Goal: Find specific page/section: Find specific page/section

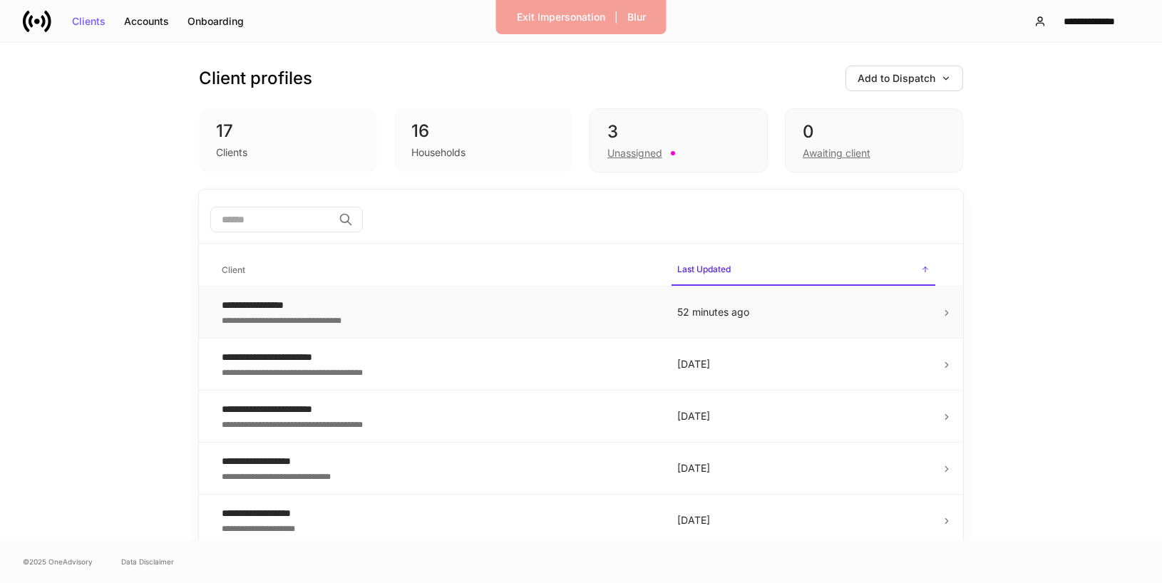
click at [541, 319] on div "**********" at bounding box center [438, 319] width 433 height 14
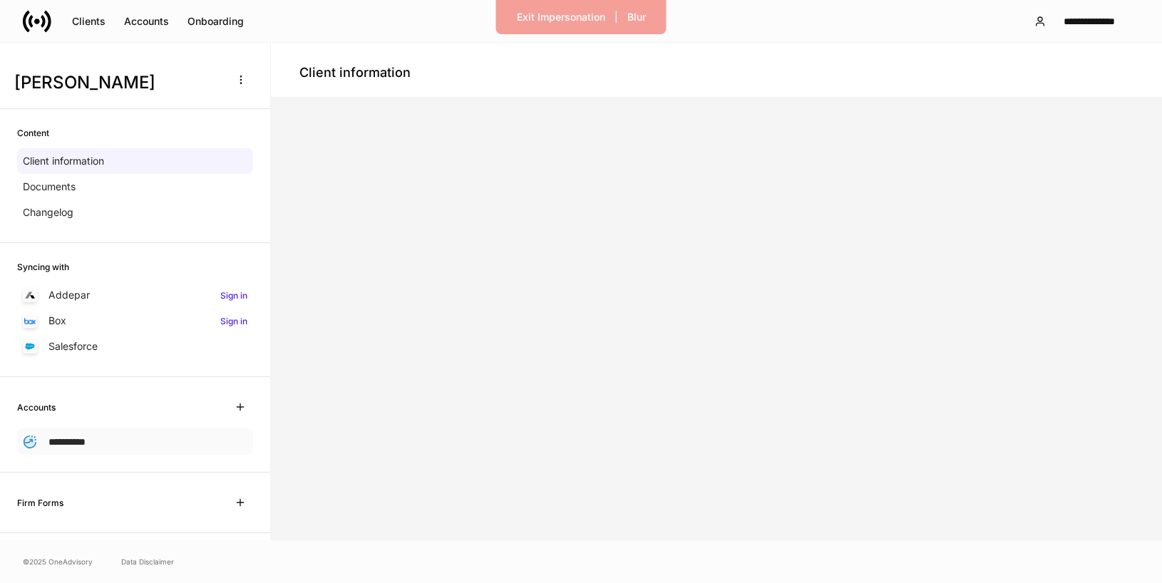
scroll to position [107, 0]
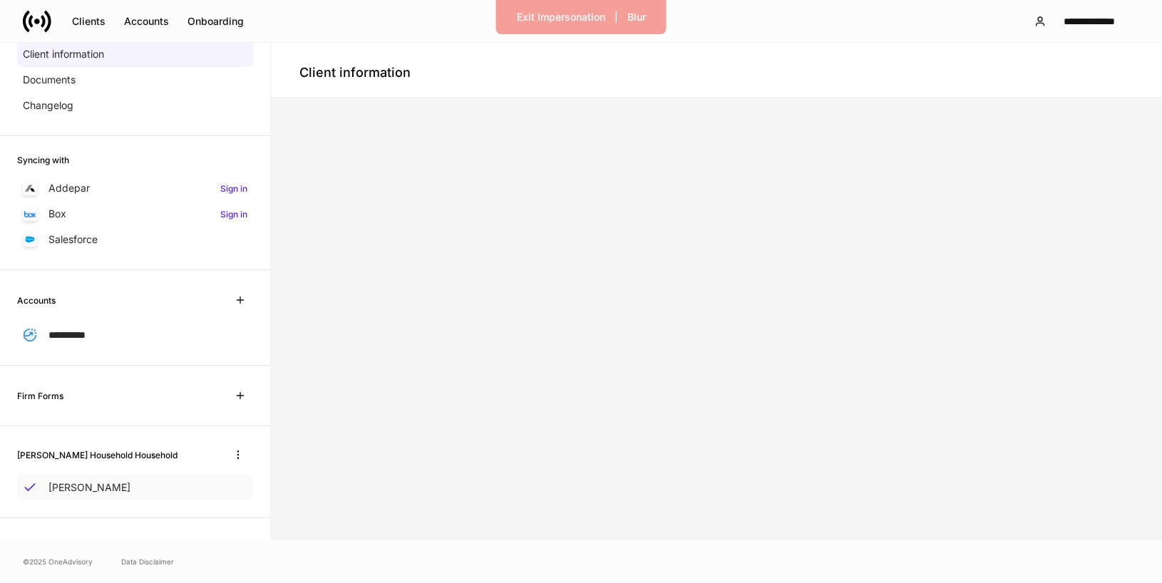
click at [168, 479] on div "[PERSON_NAME]" at bounding box center [135, 488] width 236 height 26
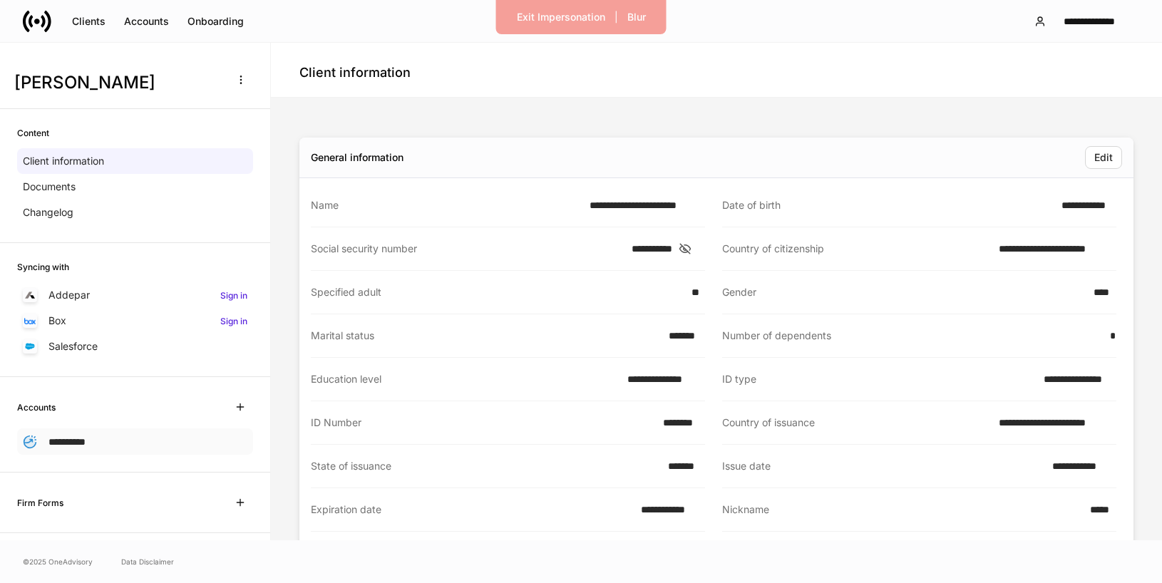
scroll to position [107, 0]
